Goal: Navigation & Orientation: Find specific page/section

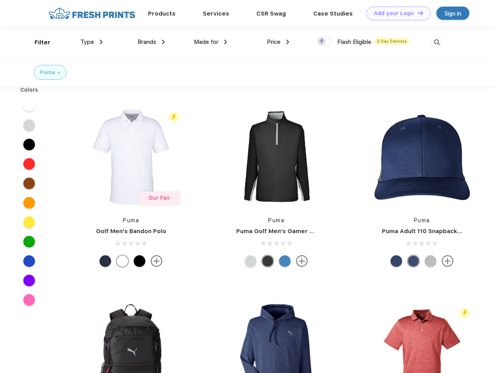
click at [396, 13] on link "Add your Logo Design Tool" at bounding box center [399, 14] width 64 height 14
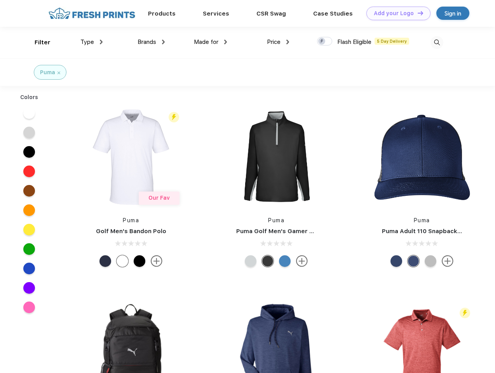
click at [0, 0] on div "Design Tool" at bounding box center [0, 0] width 0 height 0
click at [417, 13] on link "Add your Logo Design Tool" at bounding box center [399, 14] width 64 height 14
click at [37, 42] on div "Filter" at bounding box center [43, 42] width 16 height 9
click at [92, 42] on span "Type" at bounding box center [87, 41] width 14 height 7
click at [151, 42] on span "Brands" at bounding box center [147, 41] width 19 height 7
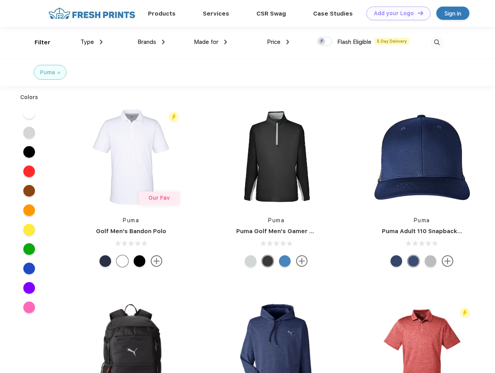
click at [211, 42] on span "Made for" at bounding box center [206, 41] width 24 height 7
click at [278, 42] on span "Price" at bounding box center [274, 41] width 14 height 7
click at [325, 42] on div at bounding box center [324, 41] width 15 height 9
click at [322, 42] on input "checkbox" at bounding box center [319, 39] width 5 height 5
click at [437, 42] on img at bounding box center [437, 42] width 13 height 13
